Goal: Information Seeking & Learning: Learn about a topic

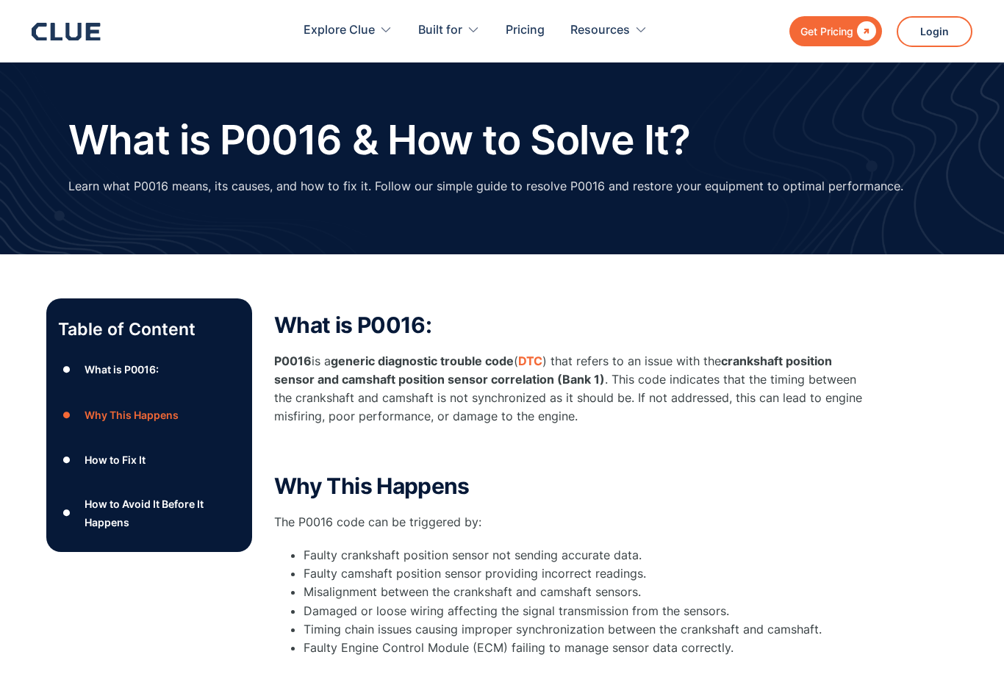
scroll to position [143, 0]
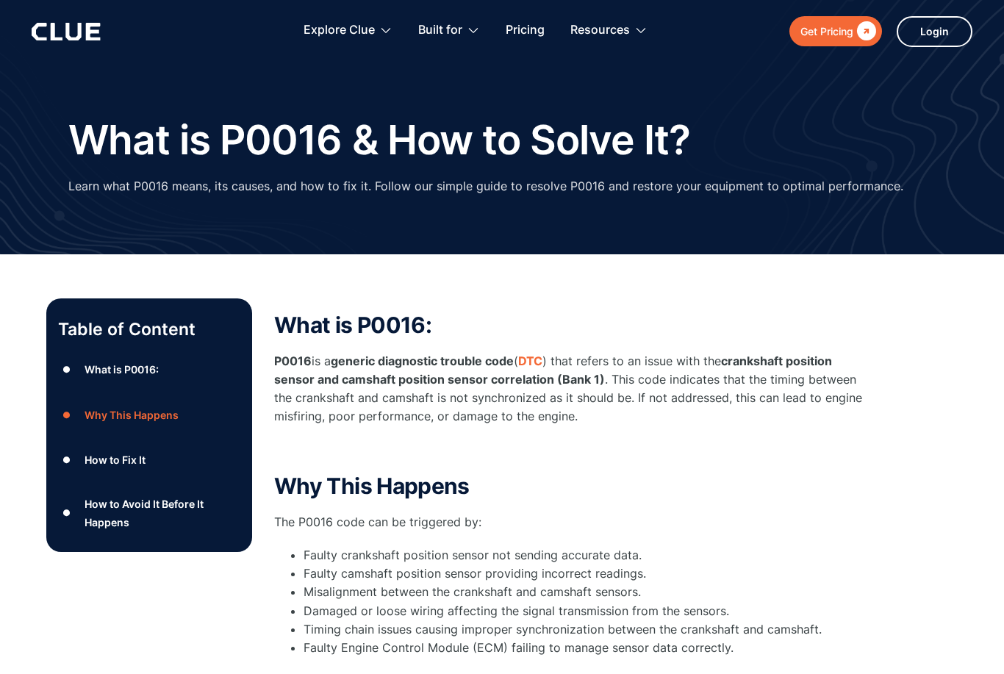
scroll to position [221, 0]
